Goal: Task Accomplishment & Management: Use online tool/utility

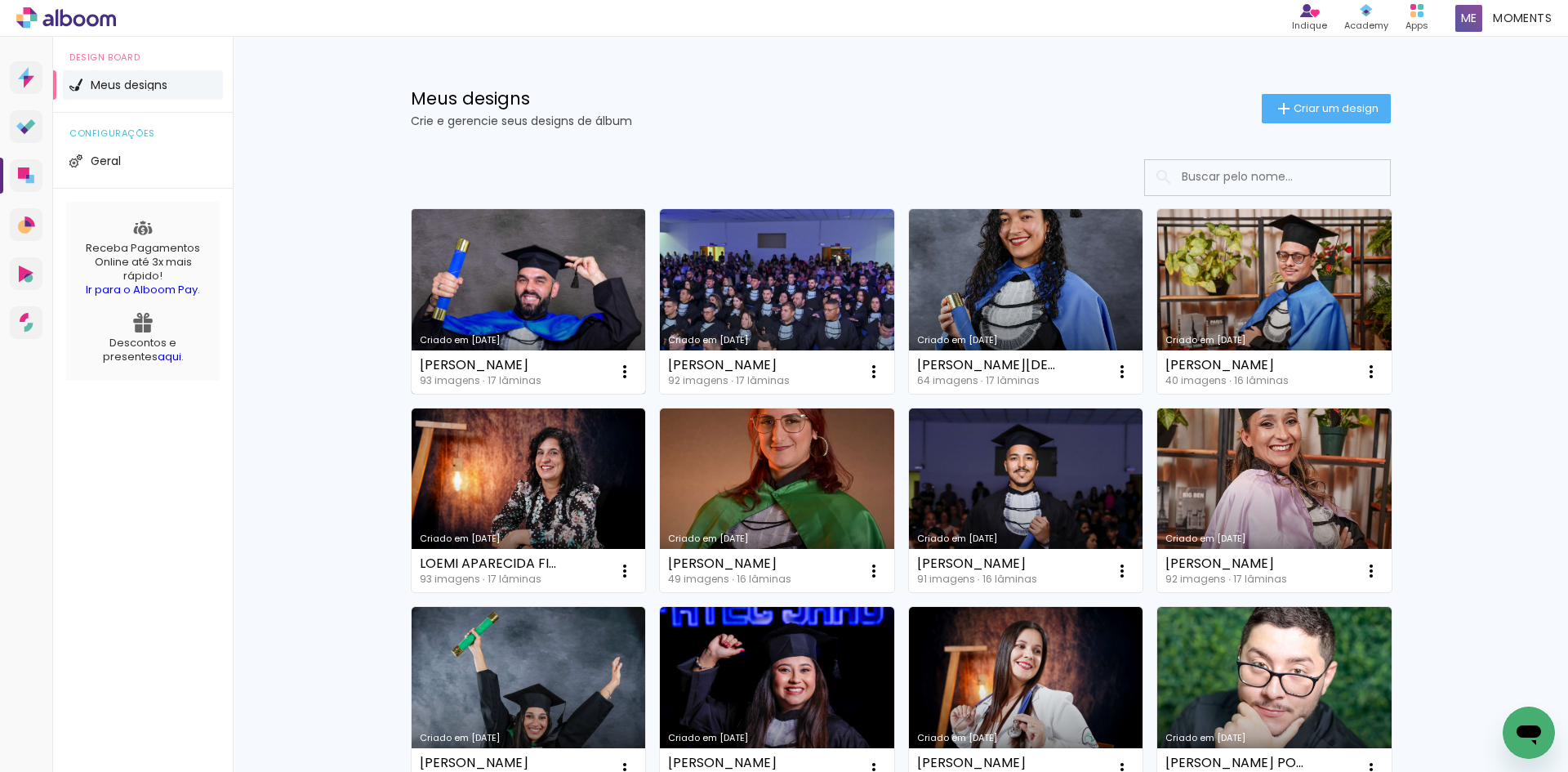
click at [529, 284] on link "Criado em [DATE]" at bounding box center [529, 301] width 234 height 185
